Goal: Task Accomplishment & Management: Complete application form

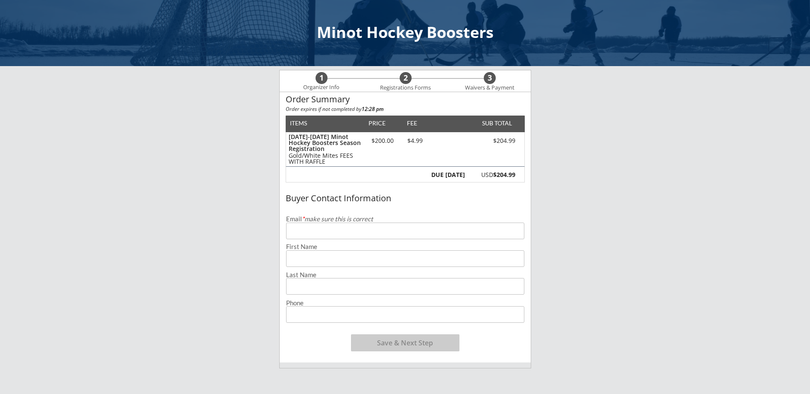
click at [386, 227] on input "email" at bounding box center [405, 231] width 238 height 17
type input "[EMAIL_ADDRESS][DOMAIN_NAME]"
type input "[PERSON_NAME] [PERSON_NAME]"
type input "[PERSON_NAME]"
type input "[PHONE_NUMBER]"
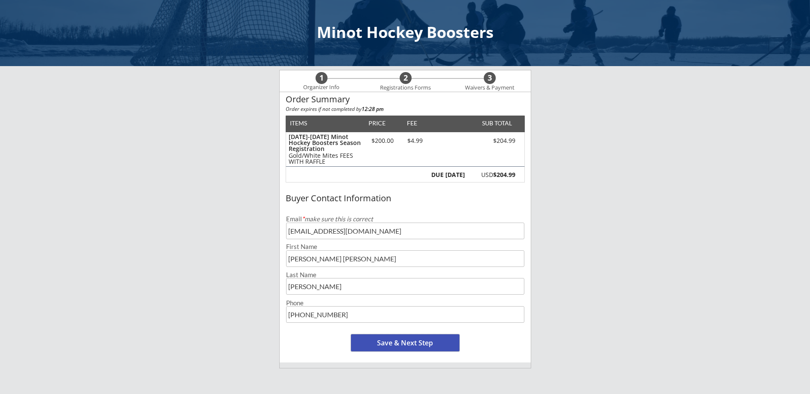
click at [431, 346] on button "Save & Next Step" at bounding box center [405, 343] width 108 height 17
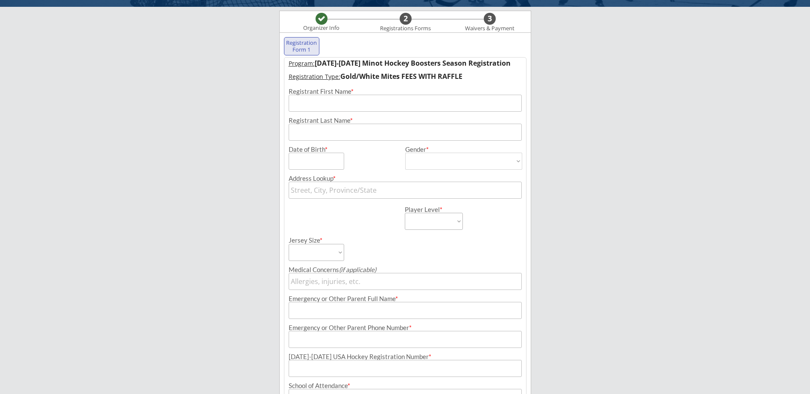
scroll to position [61, 0]
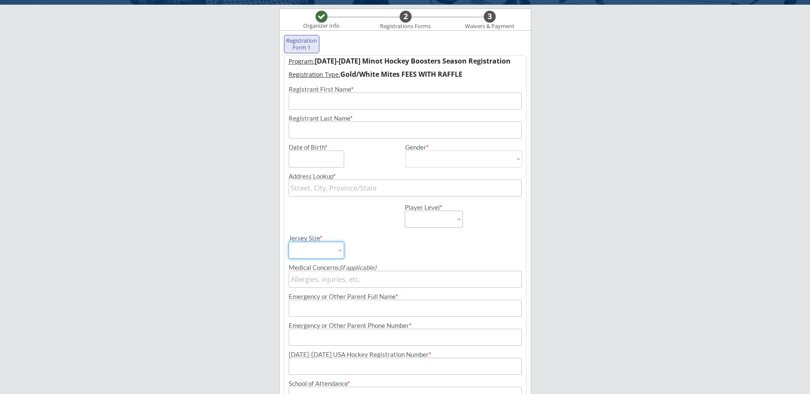
click at [339, 251] on select "Adult Small Adult Medium Adult Large Adult XL Goalie Cut" at bounding box center [316, 250] width 55 height 17
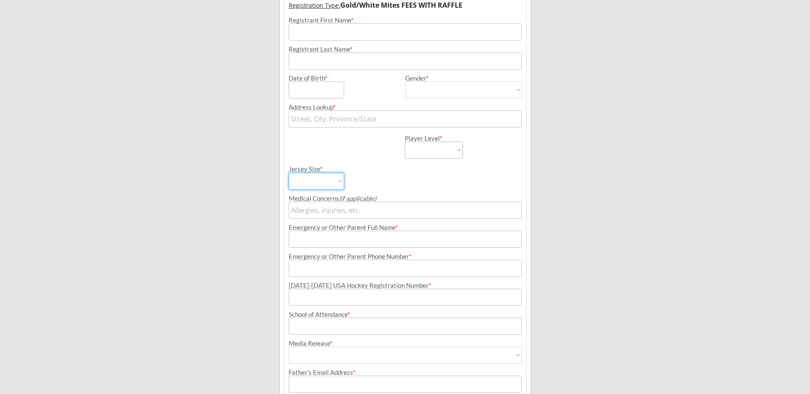
scroll to position [147, 0]
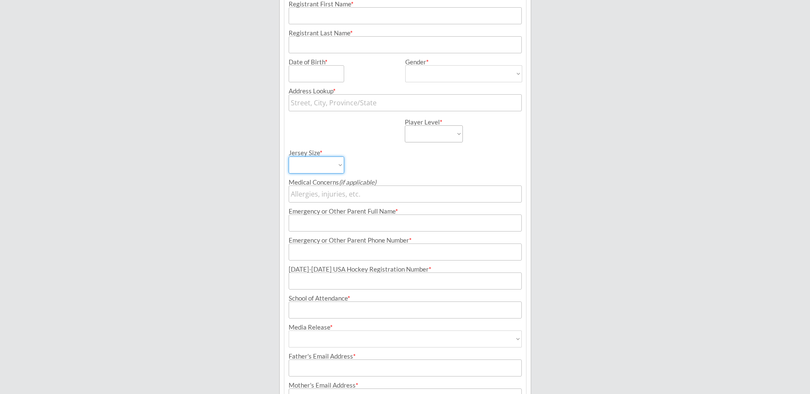
click at [496, 157] on div "Jersey Size * Adult Small Adult Medium Adult Large Adult XL Goalie Cut" at bounding box center [405, 158] width 242 height 31
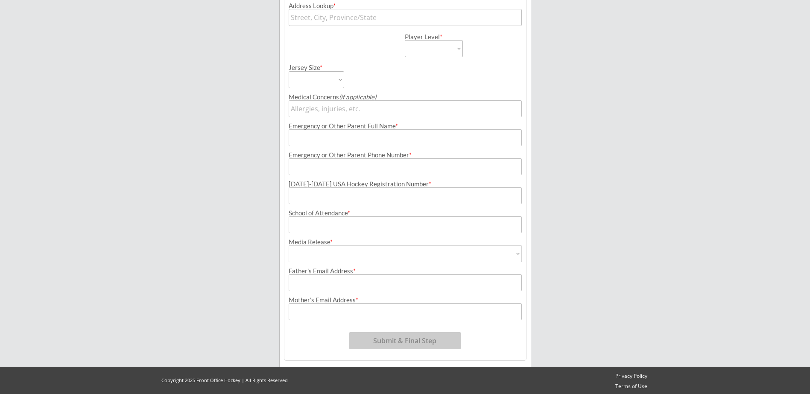
scroll to position [234, 0]
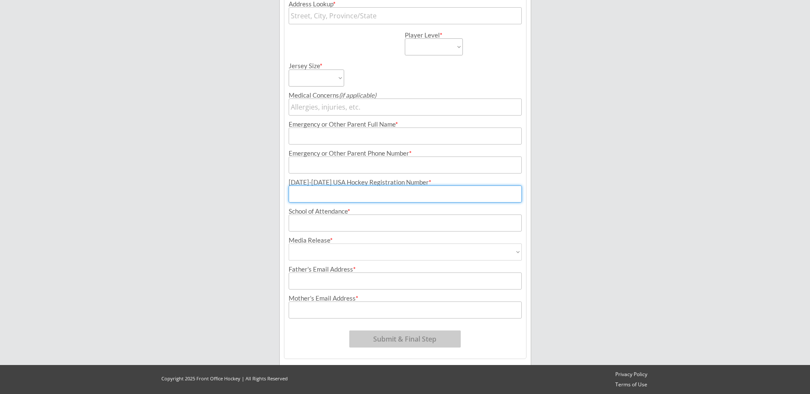
click at [385, 194] on input "input" at bounding box center [405, 194] width 233 height 17
click at [389, 183] on div "[DATE]-[DATE] USA Hockey Registration Number *" at bounding box center [405, 182] width 233 height 6
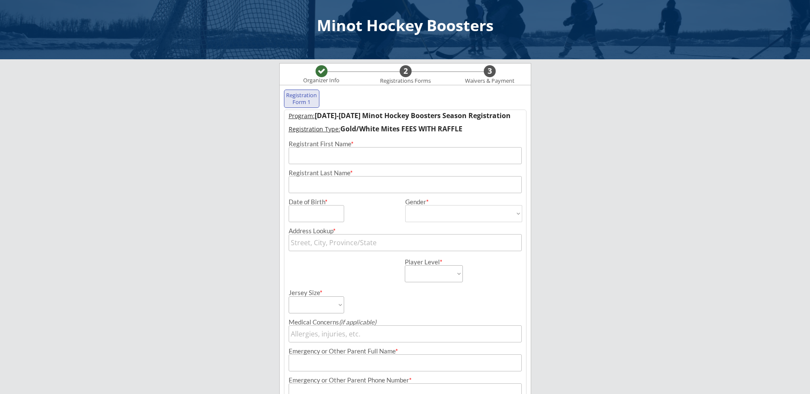
scroll to position [0, 0]
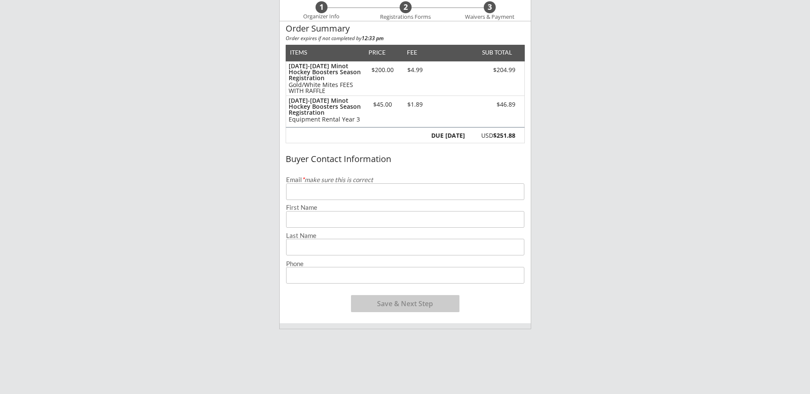
scroll to position [85, 0]
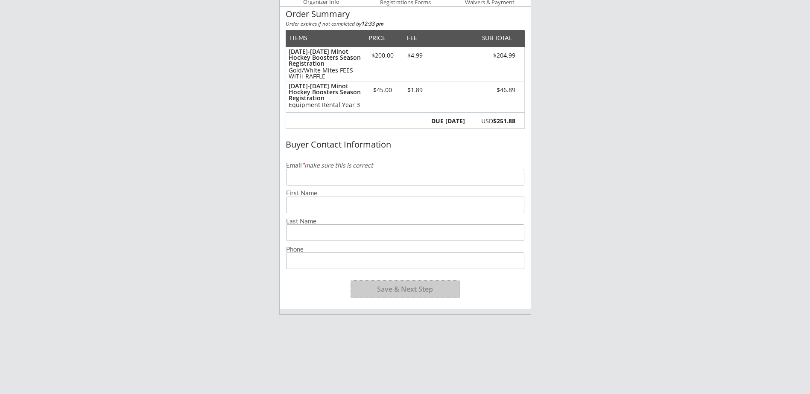
click at [413, 291] on button "Save & Next Step" at bounding box center [405, 289] width 108 height 17
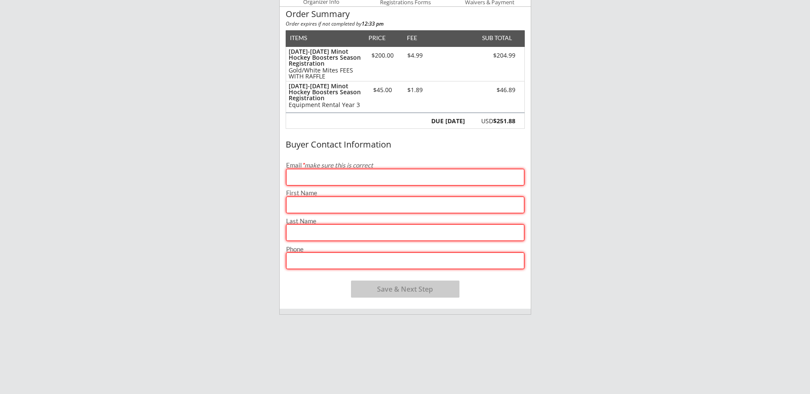
click at [333, 178] on input "email" at bounding box center [405, 177] width 238 height 17
type input "[EMAIL_ADDRESS][DOMAIN_NAME]"
type input "[PERSON_NAME] [PERSON_NAME]"
type input "[PERSON_NAME]"
type input "[PHONE_NUMBER]"
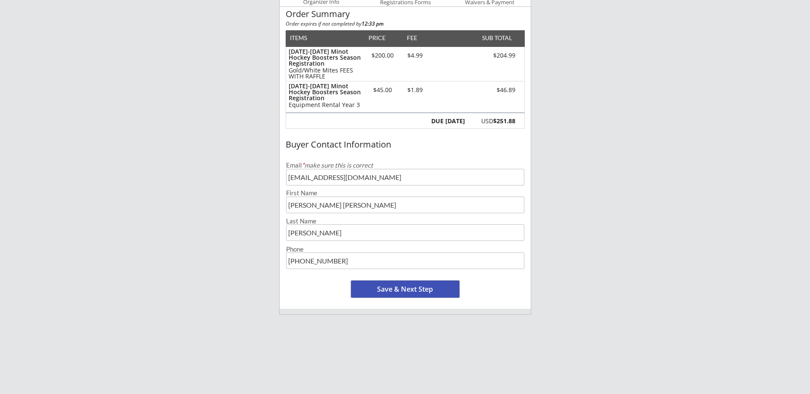
click at [415, 288] on button "Save & Next Step" at bounding box center [405, 289] width 108 height 17
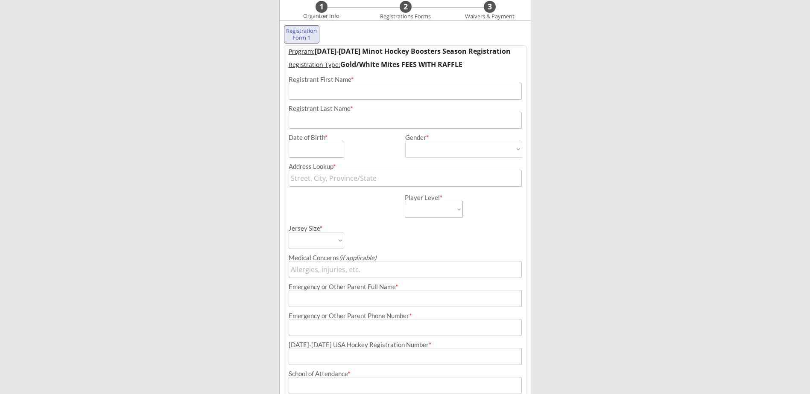
scroll to position [61, 0]
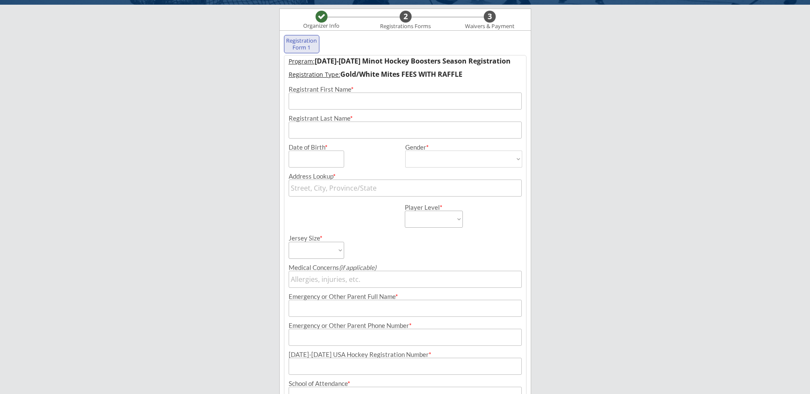
click at [377, 97] on input "input" at bounding box center [405, 101] width 233 height 17
click at [456, 72] on strong "Gold/White Mites FEES WITH RAFFLE" at bounding box center [401, 74] width 122 height 9
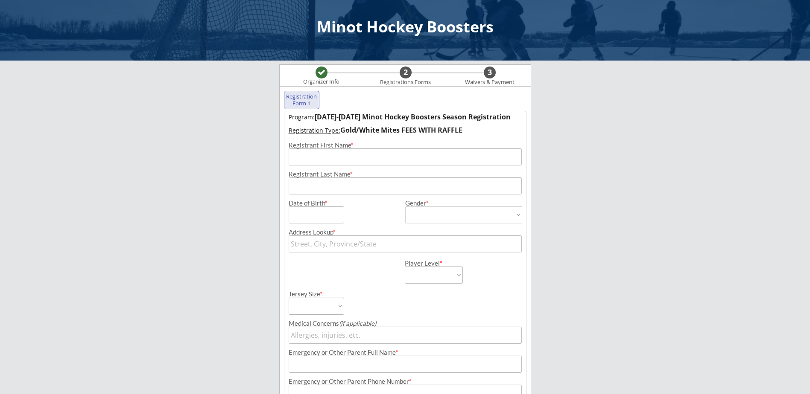
scroll to position [0, 0]
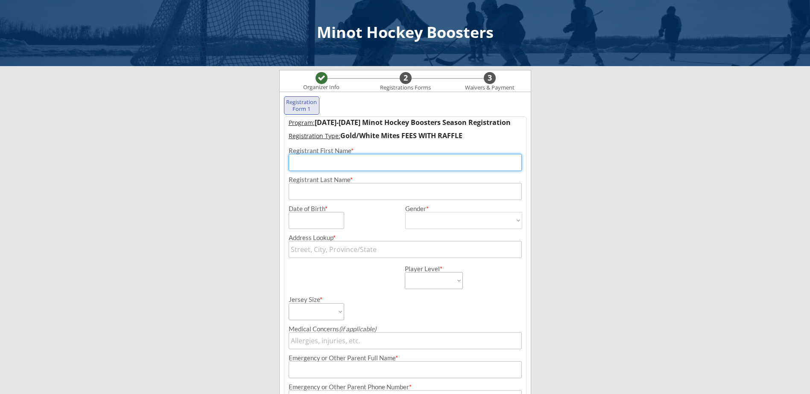
click at [316, 167] on input "input" at bounding box center [405, 162] width 233 height 17
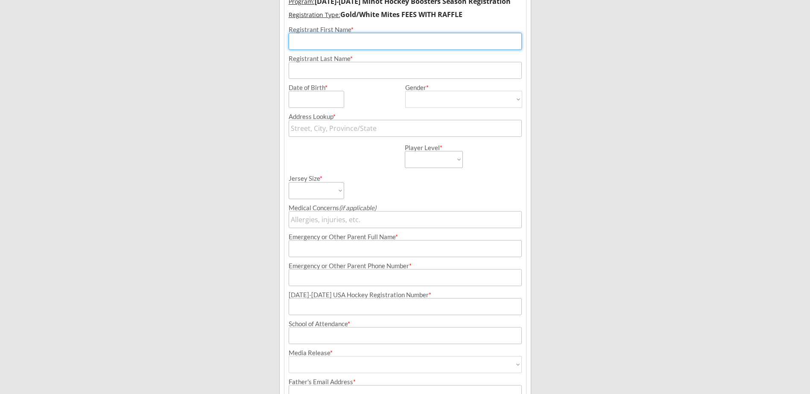
scroll to position [128, 0]
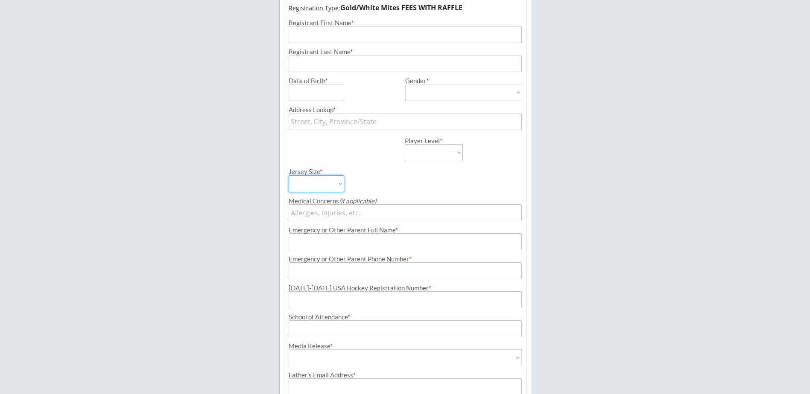
click at [341, 183] on select "Adult Small Adult Medium Adult Large Adult XL Goalie Cut" at bounding box center [316, 183] width 55 height 17
drag, startPoint x: 341, startPoint y: 183, endPoint x: 352, endPoint y: 162, distance: 23.1
click at [352, 162] on div "Jersey Size * Adult Small Adult Medium Adult Large Adult XL Goalie Cut" at bounding box center [346, 176] width 115 height 31
click at [341, 183] on select "Adult Small Adult Medium Adult Large Adult XL Goalie Cut" at bounding box center [316, 183] width 55 height 17
click at [387, 166] on div "Jersey Size * Adult Small Adult Medium Adult Large Adult XL Goalie Cut" at bounding box center [346, 176] width 115 height 31
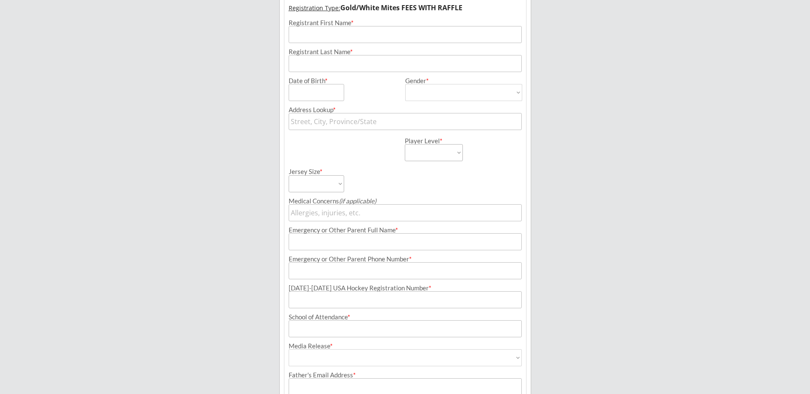
click at [460, 149] on select "Learn to Play Boys Learn to Play Girls Maroon Mites Gold/White Mites Squirts Pe…" at bounding box center [434, 152] width 58 height 17
select select ""Gold/White Mites""
click at [405, 144] on select "Learn to Play Boys Learn to Play Girls Maroon Mites Gold/White Mites Squirts Pe…" at bounding box center [434, 152] width 58 height 17
click at [371, 166] on div "Jersey Size * Adult Small Adult Medium Adult Large Adult XL Goalie Cut" at bounding box center [346, 176] width 115 height 31
